Goal: Use online tool/utility: Utilize a website feature to perform a specific function

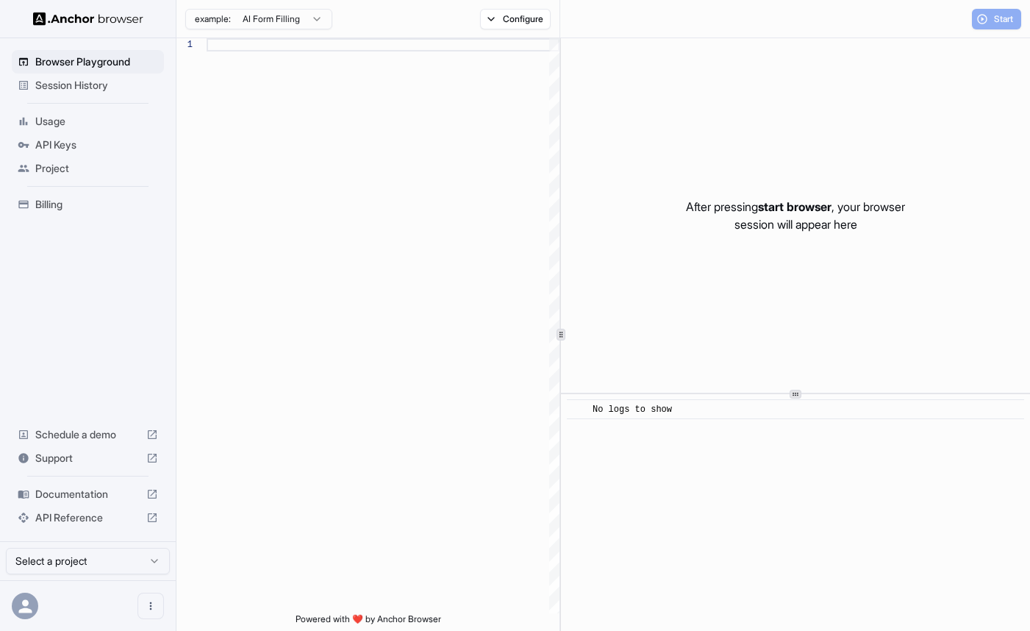
scroll to position [93, 0]
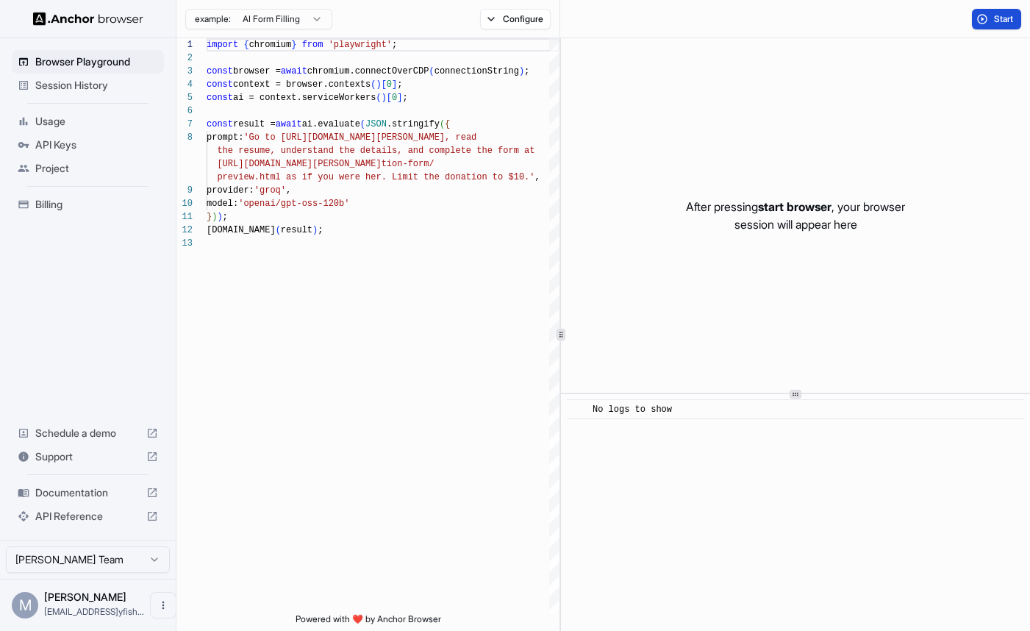
click at [986, 15] on button "Start" at bounding box center [996, 19] width 49 height 21
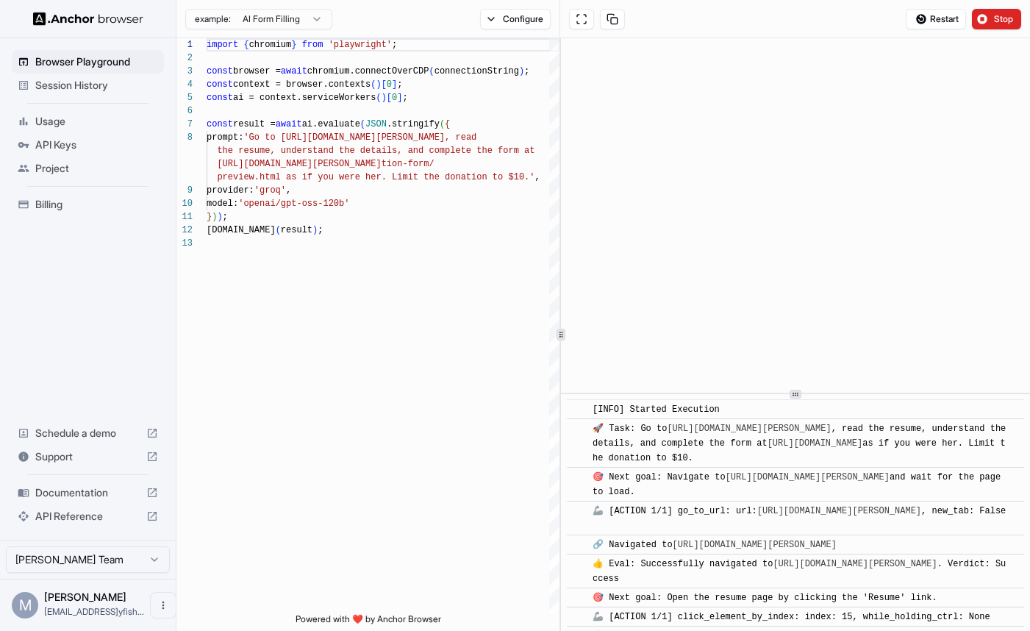
scroll to position [0, 0]
click at [939, 13] on span "Restart" at bounding box center [944, 19] width 29 height 12
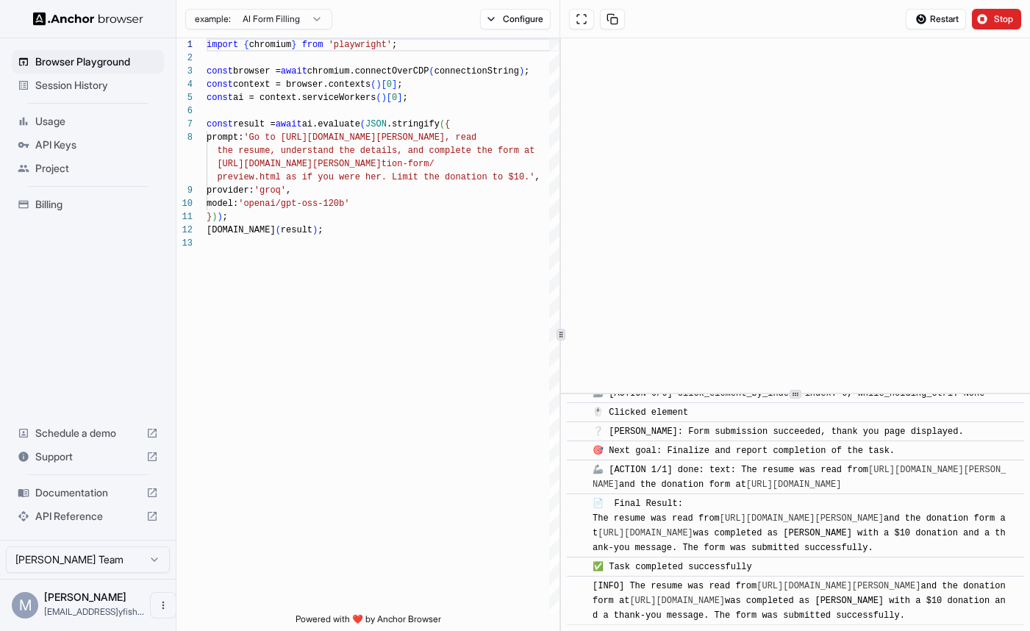
scroll to position [855, 0]
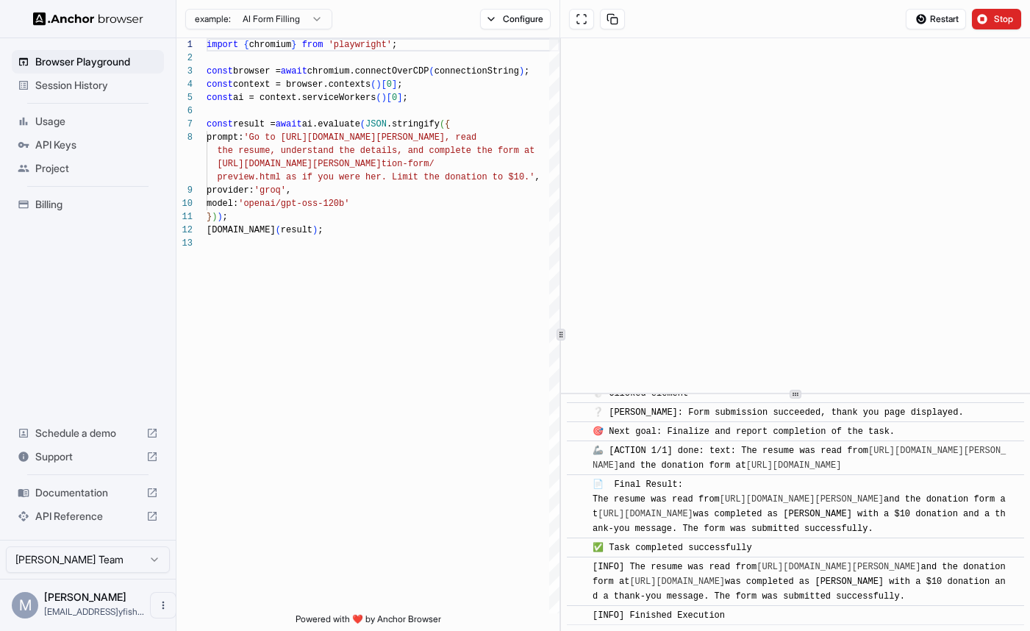
click at [83, 488] on span "Documentation" at bounding box center [87, 492] width 105 height 15
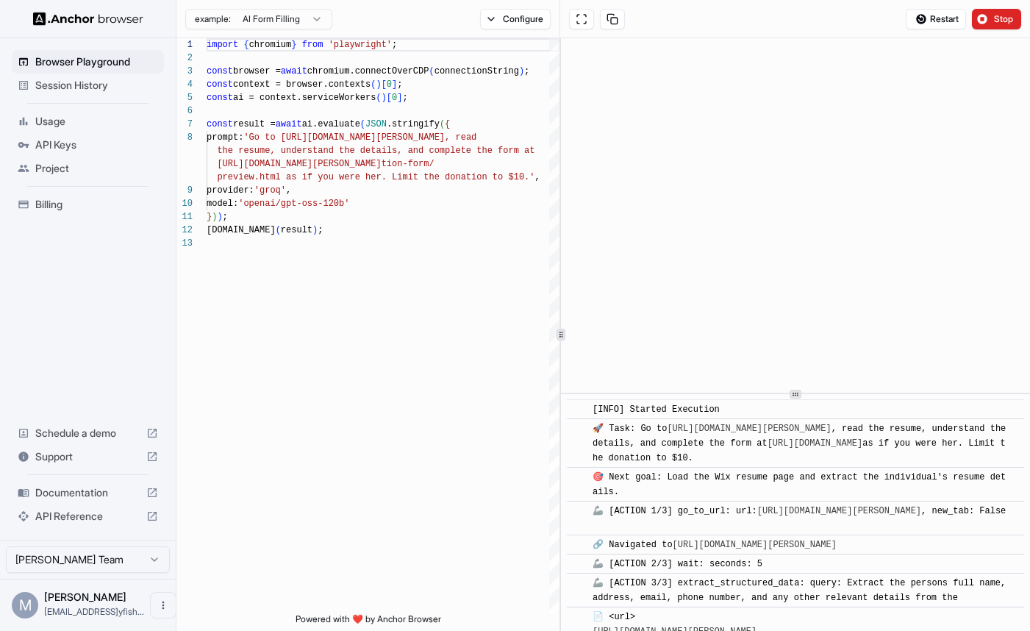
scroll to position [0, 0]
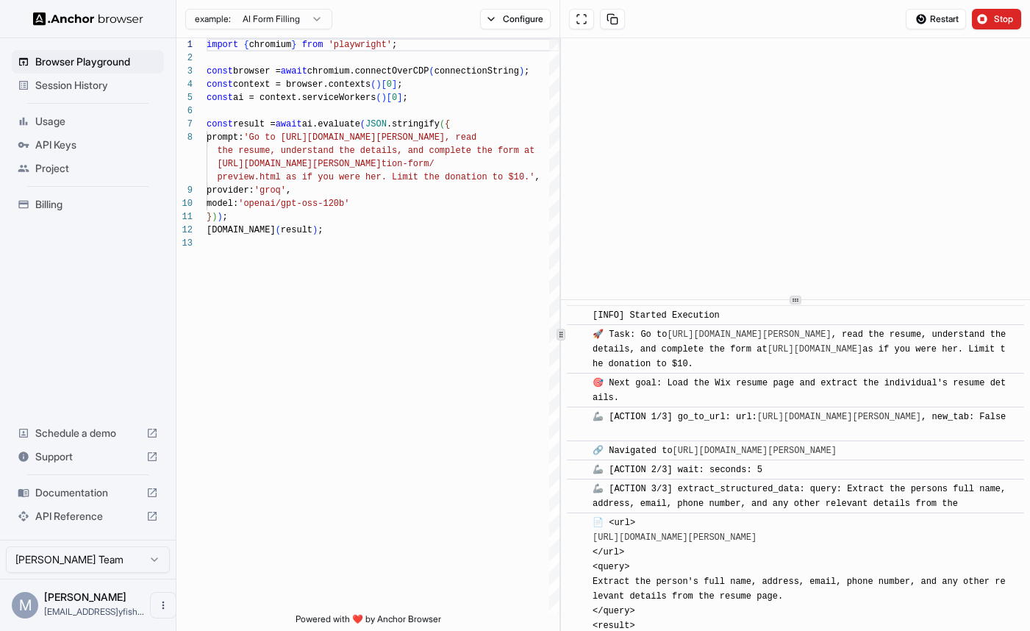
click at [796, 299] on icon at bounding box center [795, 299] width 7 height 7
click at [519, 21] on button "Configure" at bounding box center [515, 19] width 71 height 21
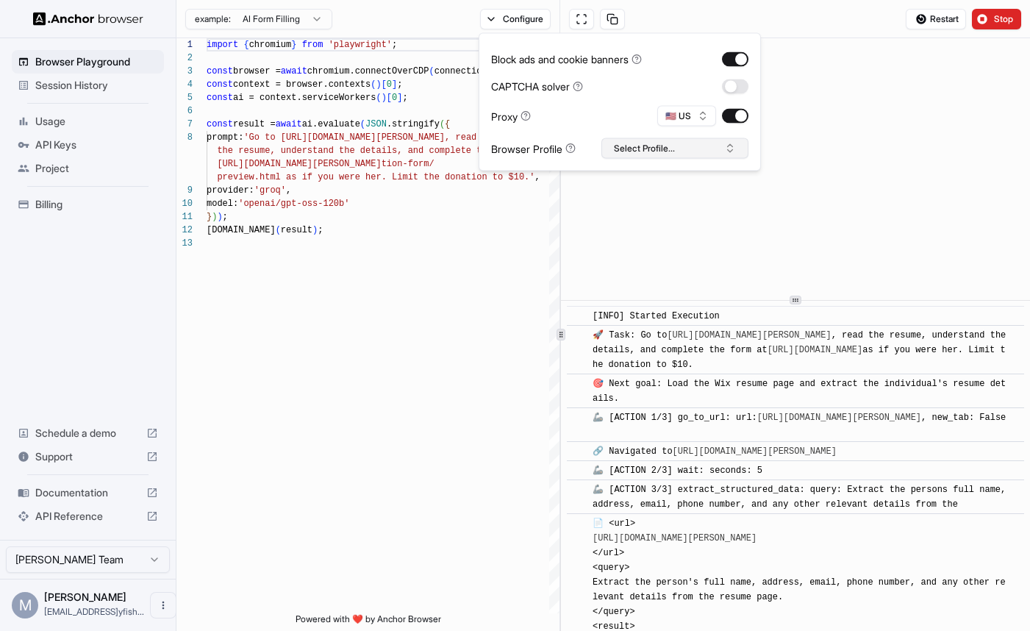
click at [712, 152] on button "Select Profile..." at bounding box center [675, 148] width 147 height 21
click at [441, 266] on div "import { chromium } from 'playwright' ; const browser = await chromium.connectO…" at bounding box center [383, 425] width 353 height 774
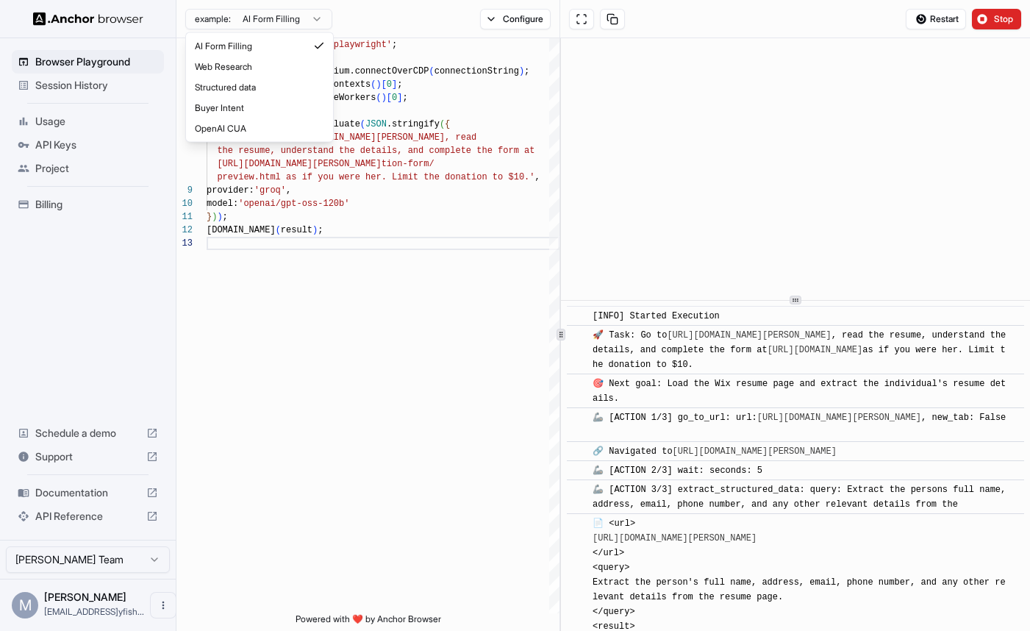
click at [316, 26] on html "Browser Playground Session History Usage API Keys Project Billing Schedule a de…" at bounding box center [515, 315] width 1030 height 631
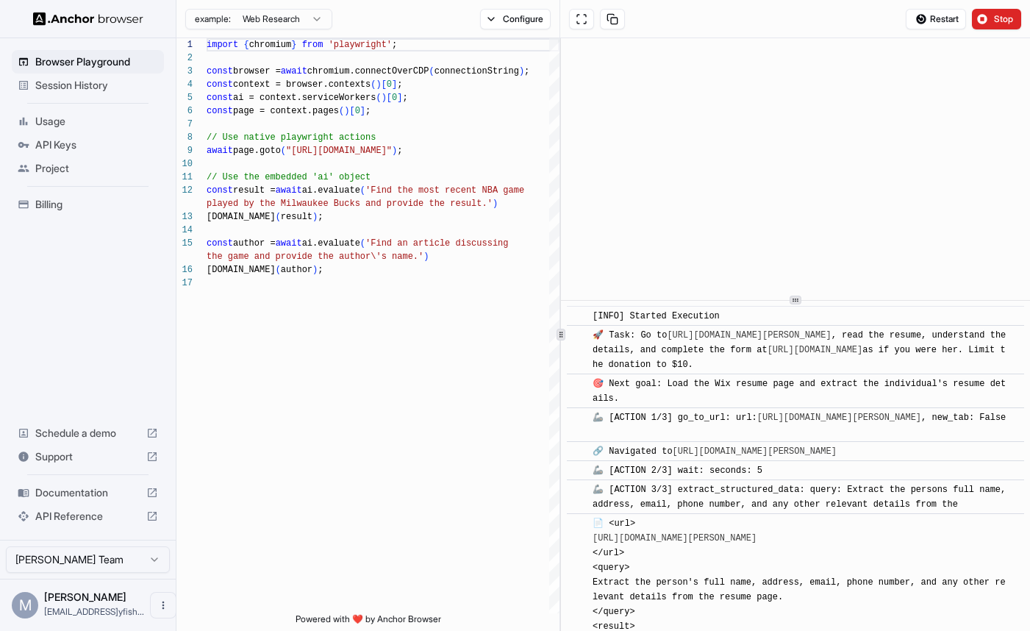
type textarea "**********"
click at [522, 18] on button "Configure" at bounding box center [515, 19] width 71 height 21
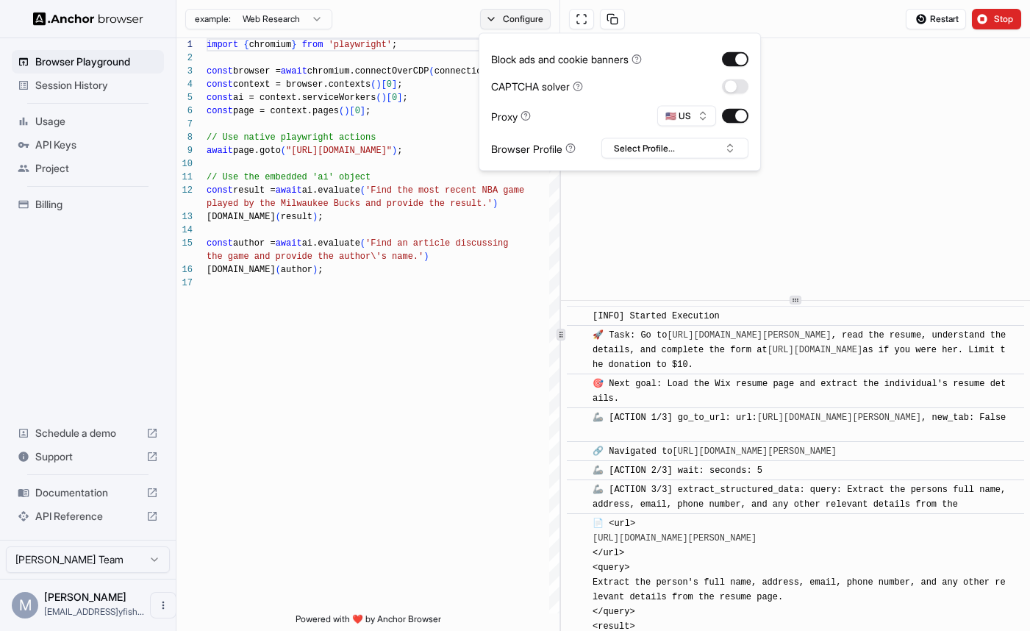
click at [522, 18] on button "Configure" at bounding box center [515, 19] width 71 height 21
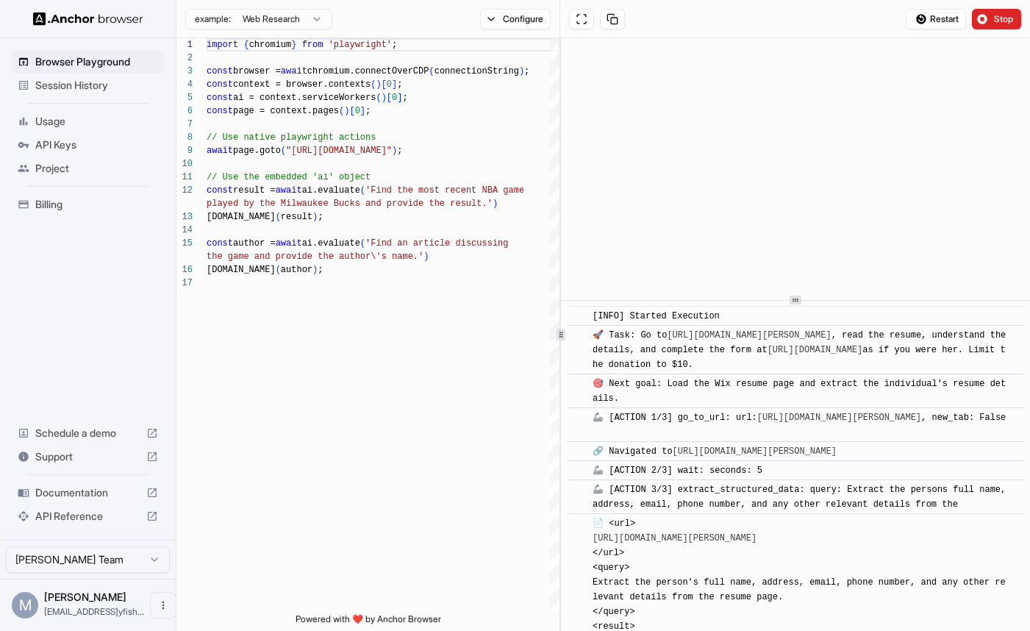
click at [288, 26] on html "Browser Playground Session History Usage API Keys Project Billing Schedule a de…" at bounding box center [515, 315] width 1030 height 631
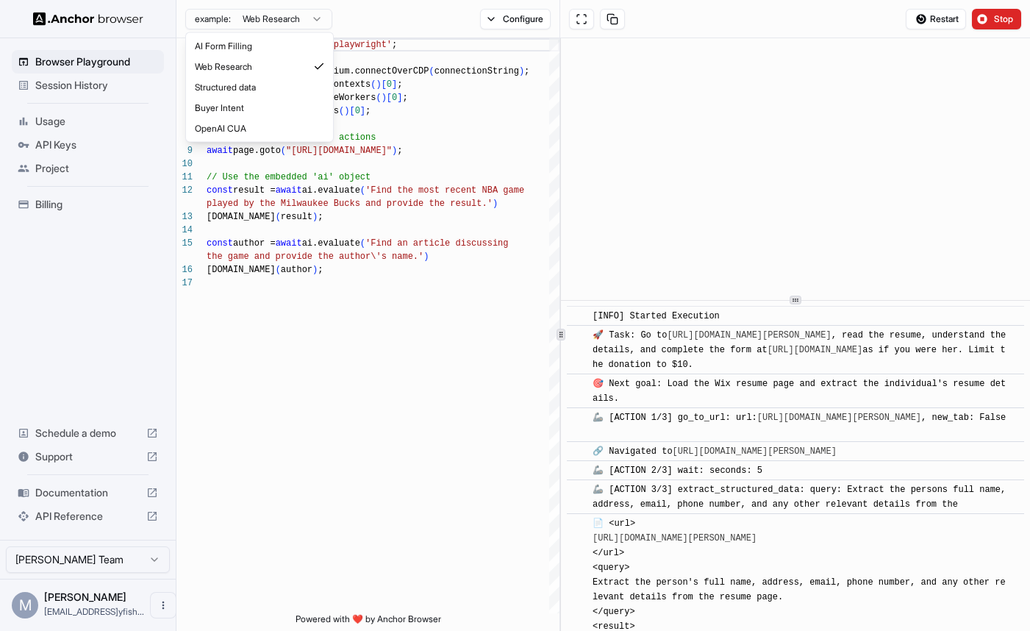
click at [355, 13] on html "Browser Playground Session History Usage API Keys Project Billing Schedule a de…" at bounding box center [515, 315] width 1030 height 631
